Goal: Task Accomplishment & Management: Manage account settings

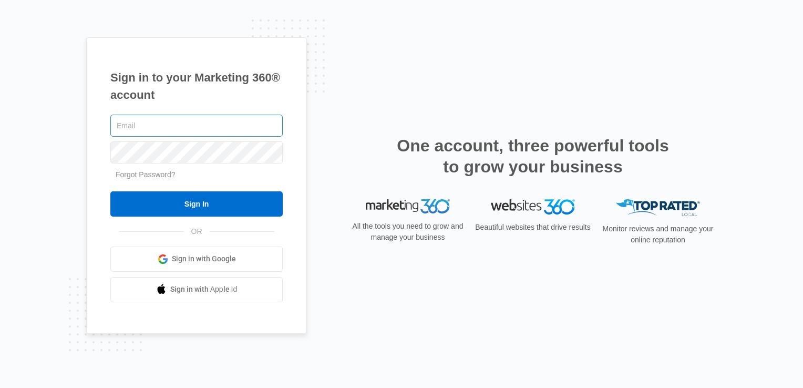
click at [155, 121] on input "text" at bounding box center [196, 126] width 172 height 22
type input "[PERSON_NAME][EMAIL_ADDRESS][DOMAIN_NAME]"
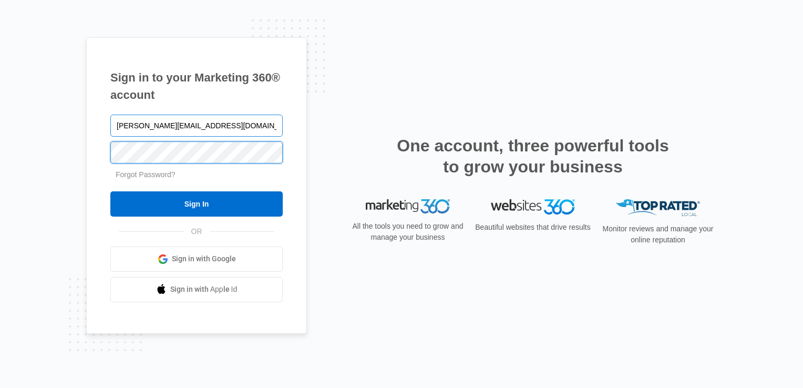
click at [110, 191] on input "Sign In" at bounding box center [196, 203] width 172 height 25
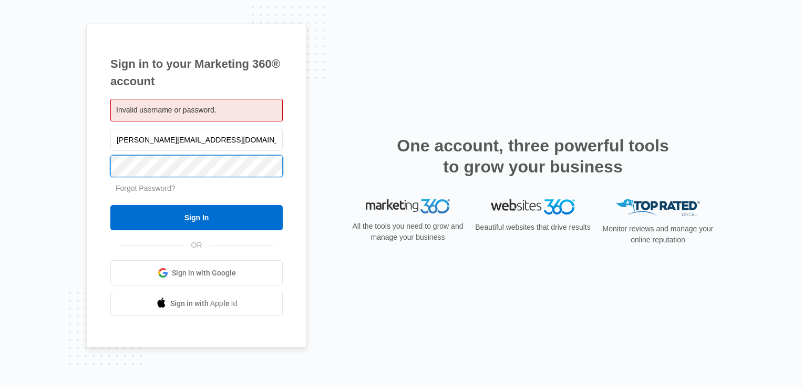
click at [110, 205] on input "Sign In" at bounding box center [196, 217] width 172 height 25
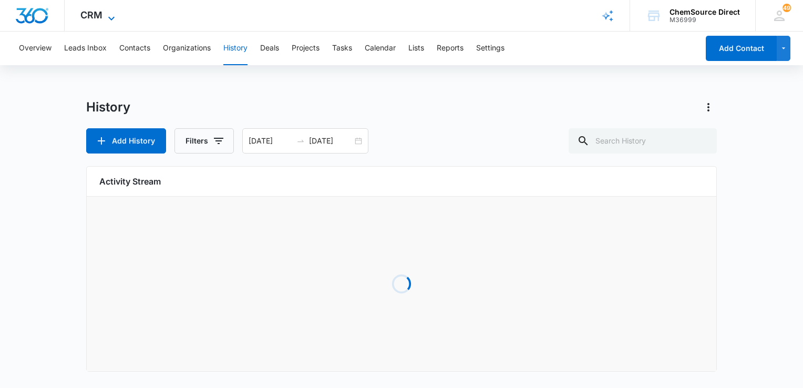
click at [101, 15] on span "CRM" at bounding box center [91, 14] width 22 height 11
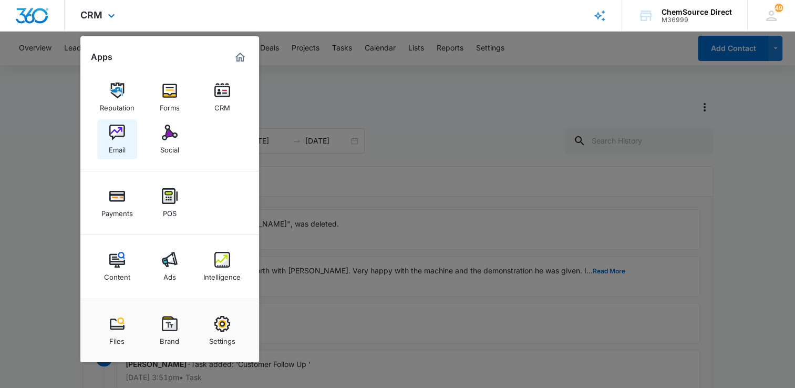
click at [126, 150] on link "Email" at bounding box center [117, 139] width 40 height 40
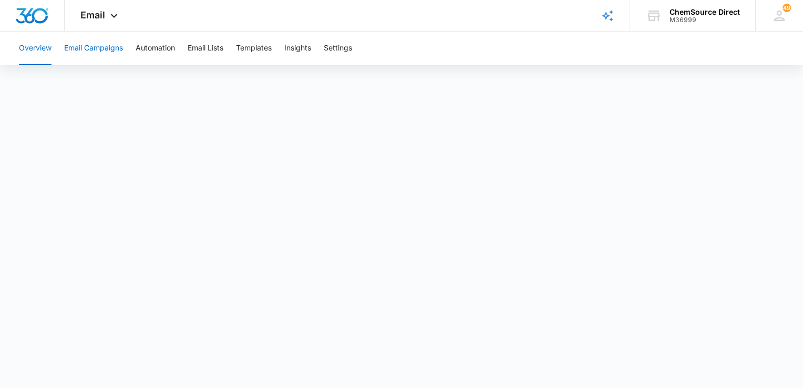
click at [108, 43] on button "Email Campaigns" at bounding box center [93, 49] width 59 height 34
click at [114, 48] on button "Email Campaigns" at bounding box center [93, 49] width 59 height 34
